Goal: Check status: Check status

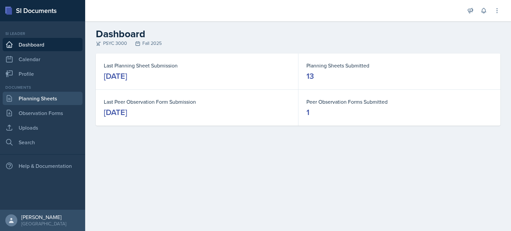
click at [33, 98] on link "Planning Sheets" at bounding box center [43, 98] width 80 height 13
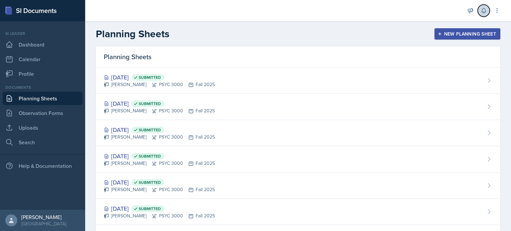
click at [486, 10] on icon at bounding box center [483, 10] width 7 height 7
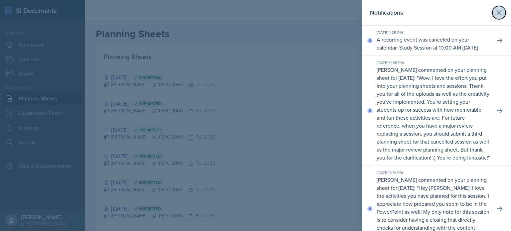
click at [503, 12] on button at bounding box center [498, 12] width 13 height 13
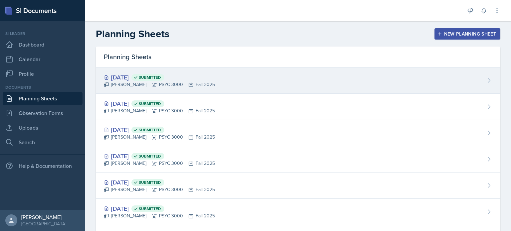
click at [333, 76] on div "[DATE] Submitted [PERSON_NAME] PSYC 3000 Fall 2025" at bounding box center [298, 81] width 404 height 26
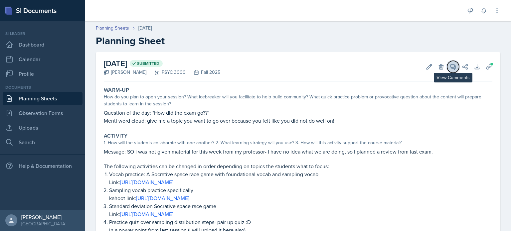
click at [451, 68] on icon at bounding box center [453, 67] width 5 height 5
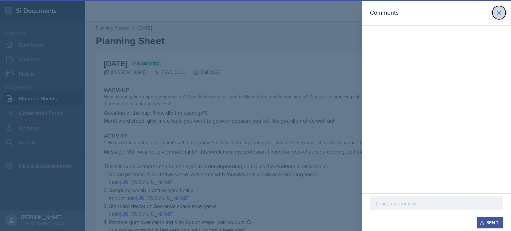
click at [493, 13] on button at bounding box center [498, 12] width 13 height 13
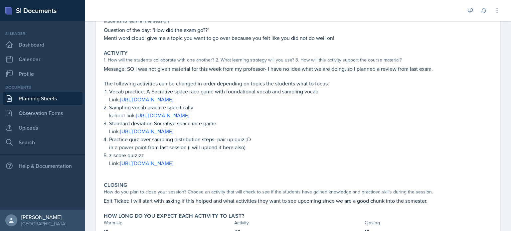
scroll to position [83, 0]
click at [75, 95] on link "Planning Sheets" at bounding box center [43, 98] width 80 height 13
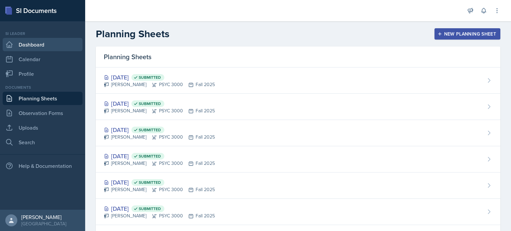
click at [33, 44] on link "Dashboard" at bounding box center [43, 44] width 80 height 13
